Goal: Information Seeking & Learning: Find specific page/section

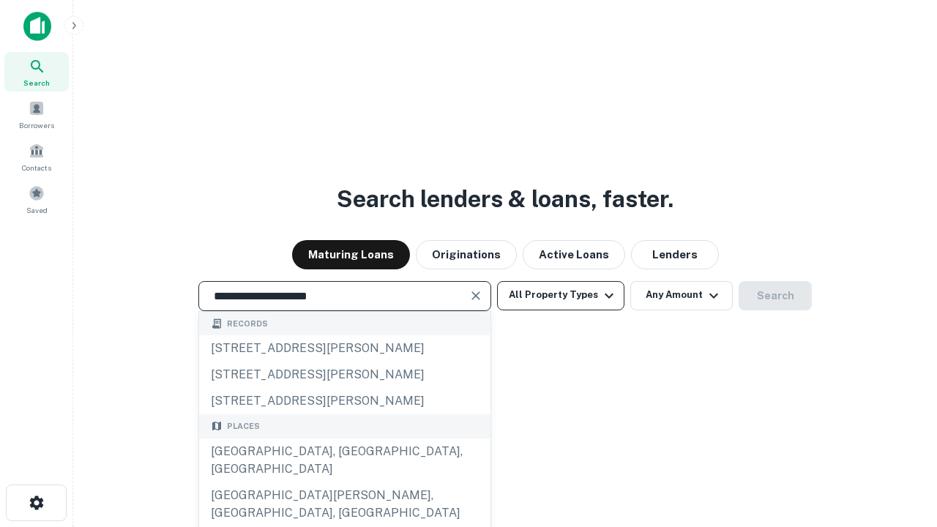
type input "**********"
click at [561, 295] on button "All Property Types" at bounding box center [560, 295] width 127 height 29
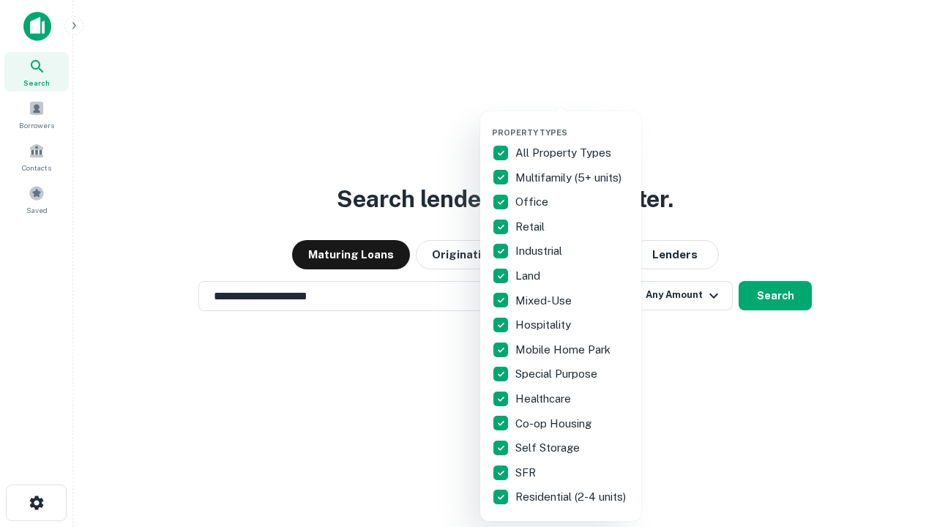
click at [572, 123] on button "button" at bounding box center [572, 123] width 161 height 1
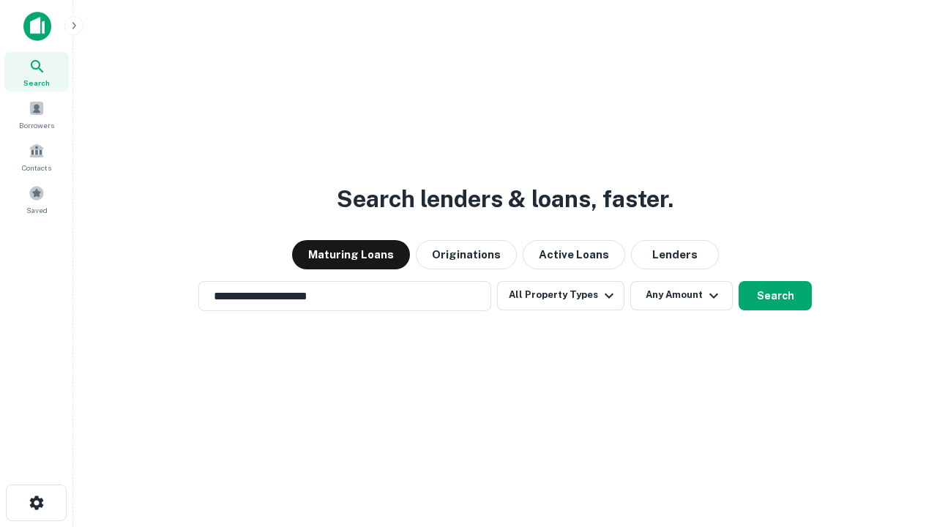
scroll to position [23, 0]
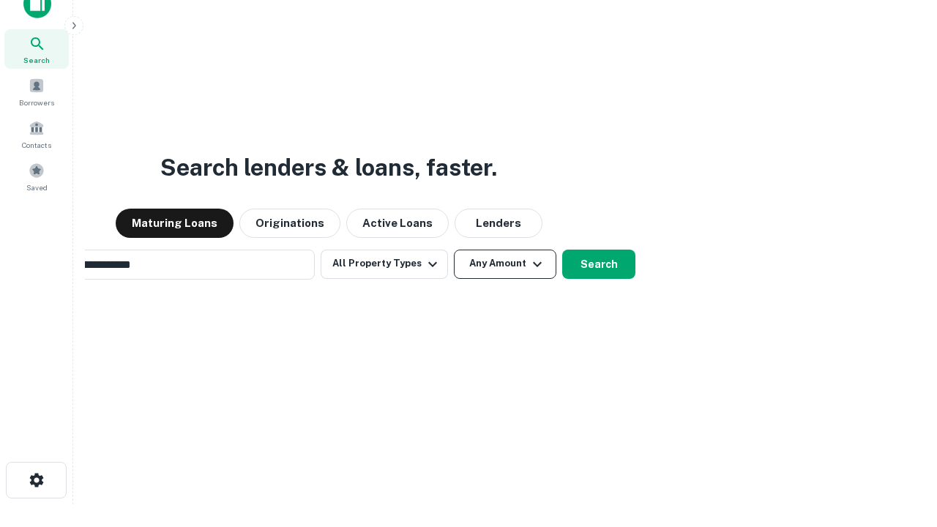
click at [454, 250] on button "Any Amount" at bounding box center [505, 264] width 102 height 29
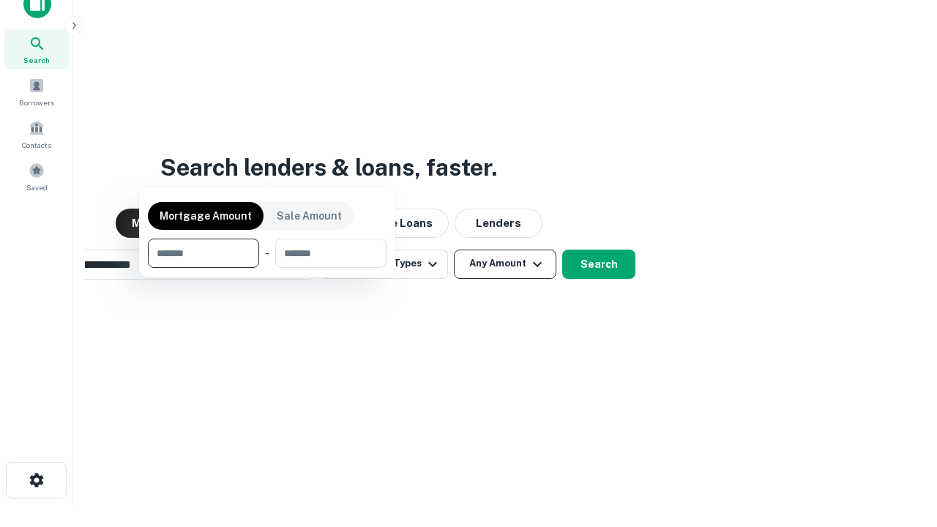
scroll to position [23, 0]
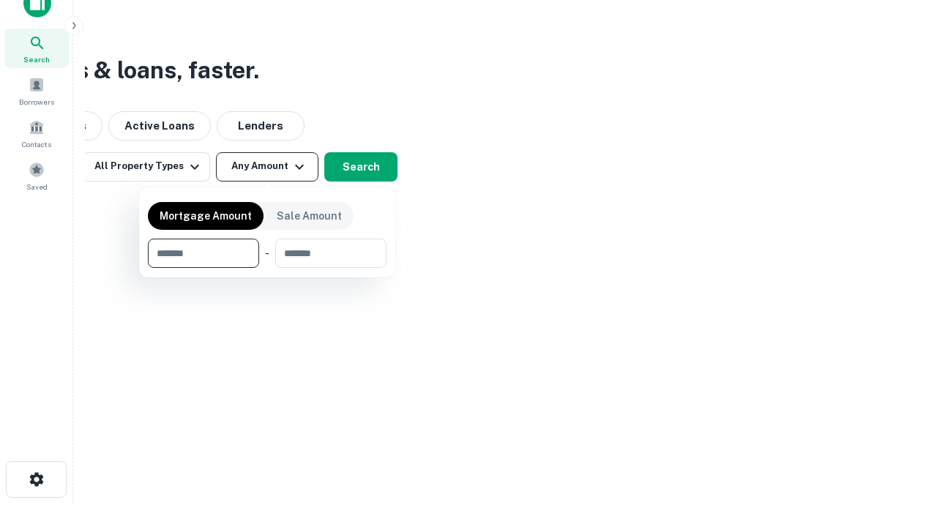
type input "*******"
click at [267, 268] on button "button" at bounding box center [267, 268] width 239 height 1
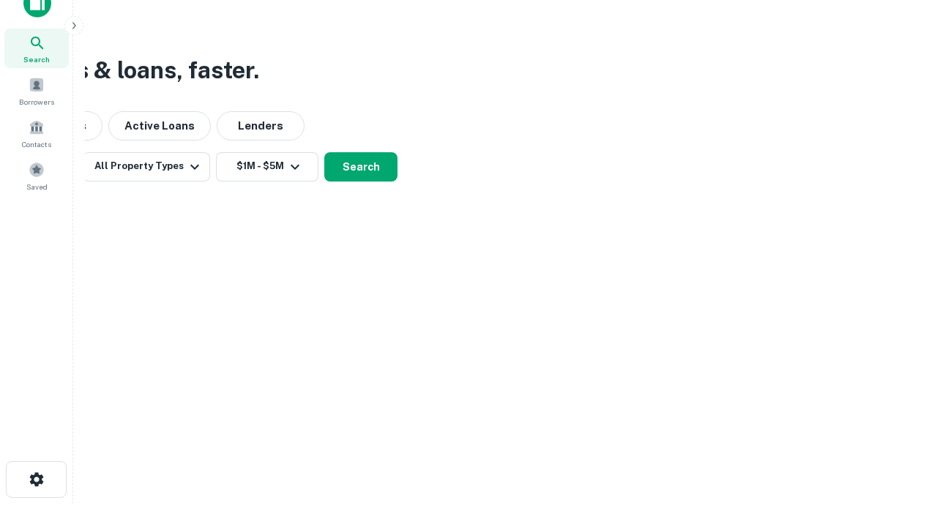
scroll to position [23, 0]
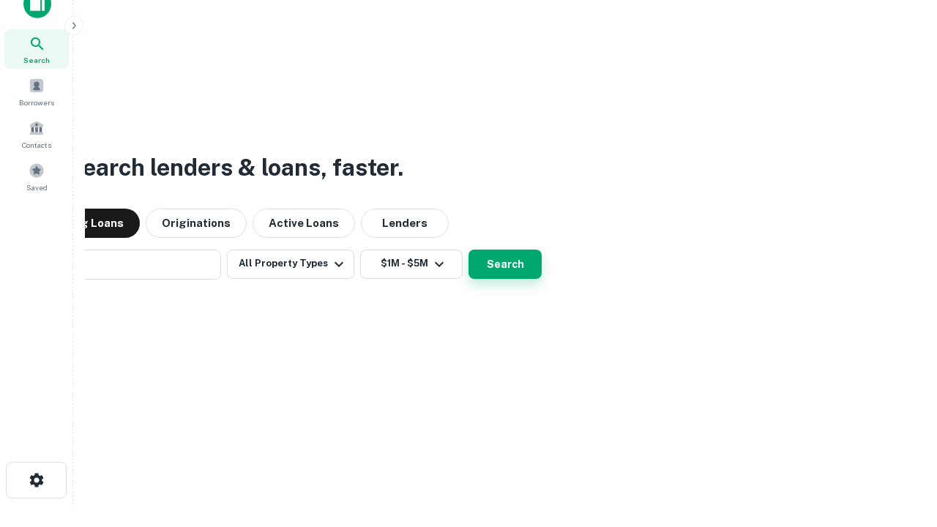
click at [469, 250] on button "Search" at bounding box center [505, 264] width 73 height 29
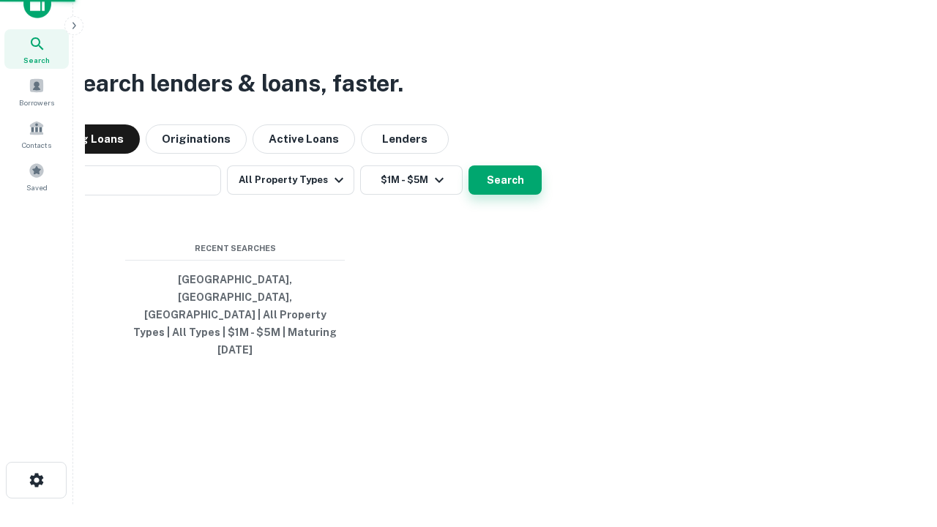
scroll to position [23, 0]
